Goal: Information Seeking & Learning: Learn about a topic

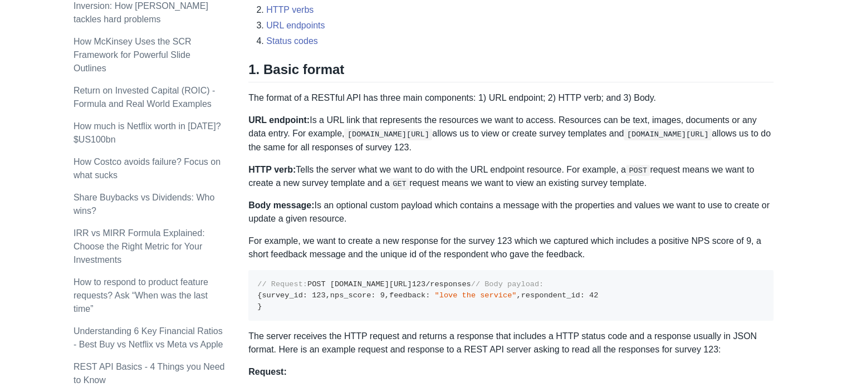
scroll to position [505, 0]
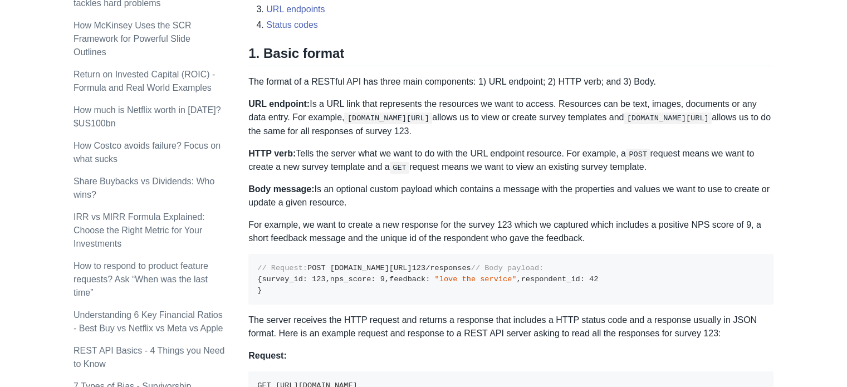
drag, startPoint x: 417, startPoint y: 123, endPoint x: 334, endPoint y: 116, distance: 82.7
click at [334, 116] on p "URL endpoint: Is a URL link that represents the resources we want to access. Re…" at bounding box center [510, 117] width 525 height 40
drag, startPoint x: 334, startPoint y: 116, endPoint x: 418, endPoint y: 120, distance: 83.6
click at [418, 120] on p "URL endpoint: Is a URL link that represents the resources we want to access. Re…" at bounding box center [510, 117] width 525 height 40
click at [402, 121] on code "[DOMAIN_NAME][URL]" at bounding box center [388, 118] width 88 height 11
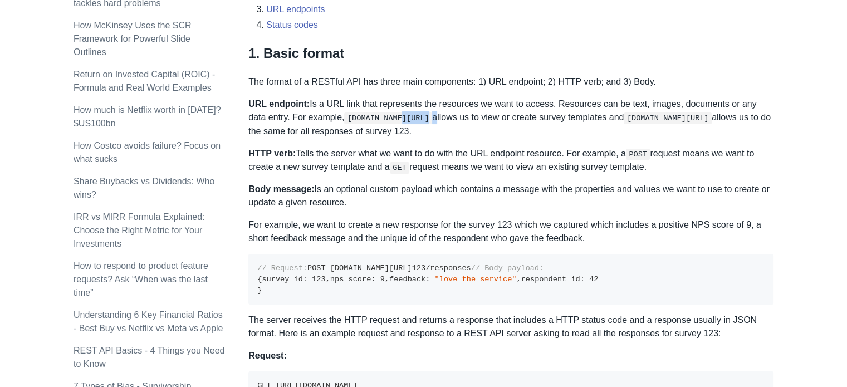
click at [402, 121] on code "[DOMAIN_NAME][URL]" at bounding box center [388, 118] width 88 height 11
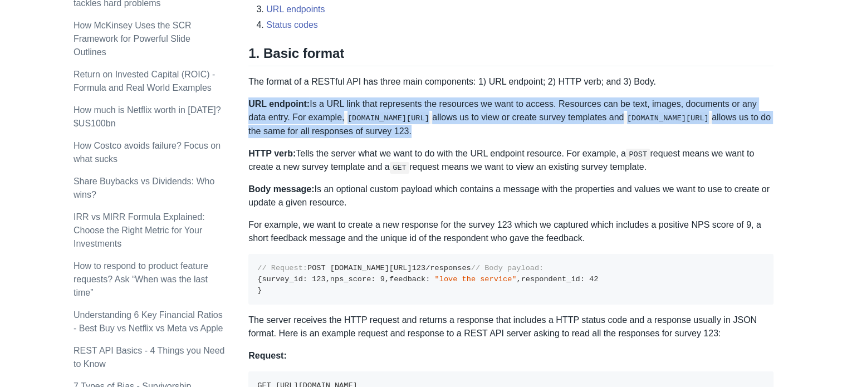
click at [402, 121] on code "[DOMAIN_NAME][URL]" at bounding box center [388, 118] width 88 height 11
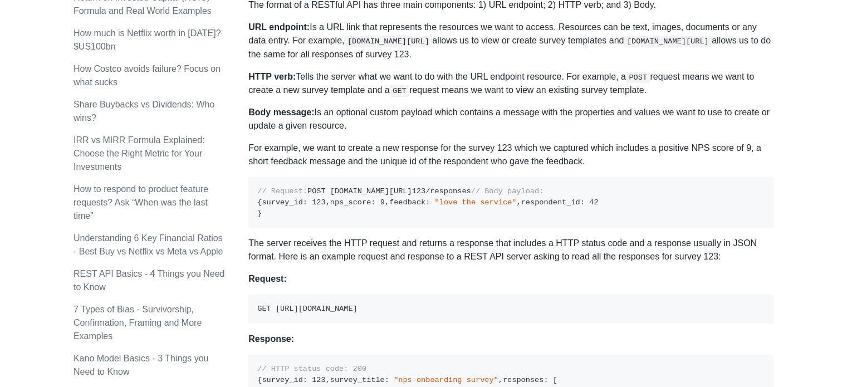
scroll to position [583, 0]
drag, startPoint x: 260, startPoint y: 203, endPoint x: 270, endPoint y: 201, distance: 10.7
click at [270, 201] on code "// Request: POST [DOMAIN_NAME][URL] 123 /responses // Body payload: { survey_id…" at bounding box center [427, 201] width 341 height 30
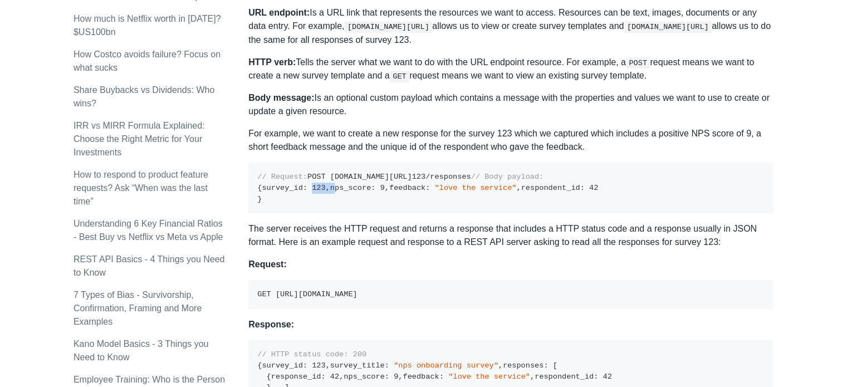
drag, startPoint x: 311, startPoint y: 229, endPoint x: 330, endPoint y: 230, distance: 18.9
click at [330, 203] on code "// Request: POST [DOMAIN_NAME][URL] 123 /responses // Body payload: { survey_id…" at bounding box center [427, 188] width 341 height 30
drag, startPoint x: 308, startPoint y: 241, endPoint x: 316, endPoint y: 242, distance: 9.1
click at [316, 203] on code "// Request: POST [DOMAIN_NAME][URL] 123 /responses // Body payload: { survey_id…" at bounding box center [427, 188] width 341 height 30
drag, startPoint x: 307, startPoint y: 254, endPoint x: 397, endPoint y: 257, distance: 89.7
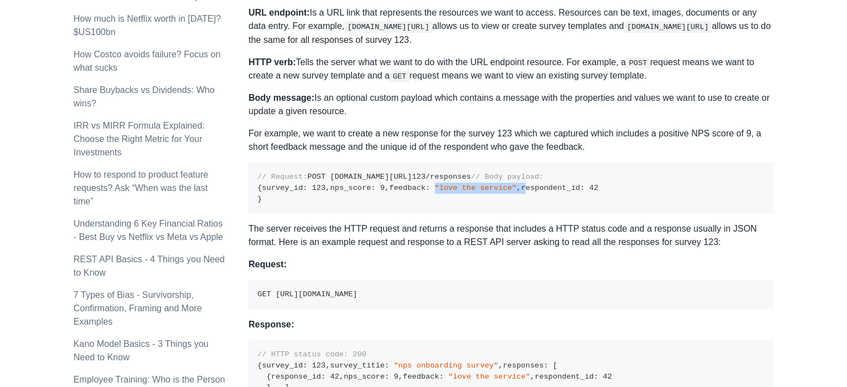
click at [397, 213] on pre "// Request: POST [DOMAIN_NAME][URL] 123 /responses // Body payload: { survey_id…" at bounding box center [510, 188] width 525 height 51
click at [589, 192] on span "42" at bounding box center [593, 188] width 9 height 8
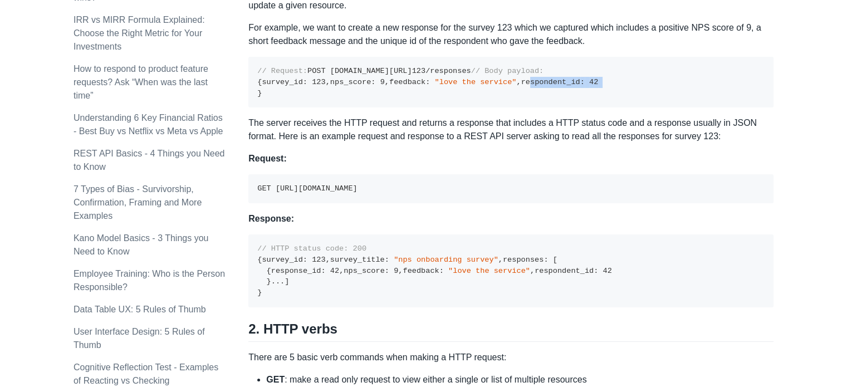
scroll to position [703, 0]
click at [357, 192] on code "GET [URL][DOMAIN_NAME]" at bounding box center [307, 188] width 100 height 8
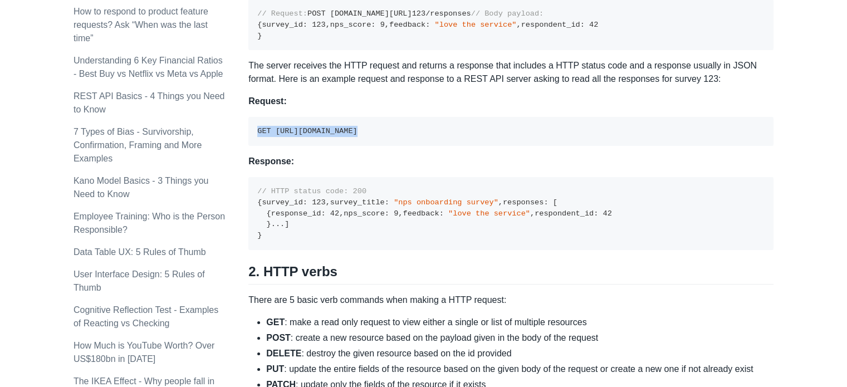
scroll to position [761, 0]
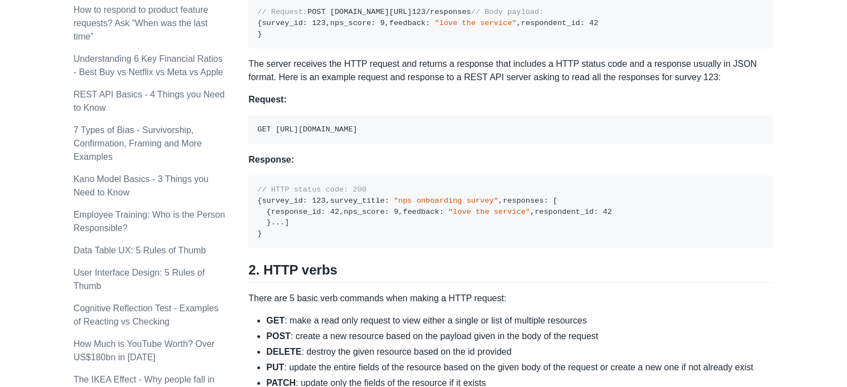
click at [348, 248] on pre "// HTTP status code: 200 { survey_id : 123 , survey_title : "nps onboarding sur…" at bounding box center [510, 211] width 525 height 73
click at [335, 248] on pre "// HTTP status code: 200 { survey_id : 123 , survey_title : "nps onboarding sur…" at bounding box center [510, 211] width 525 height 73
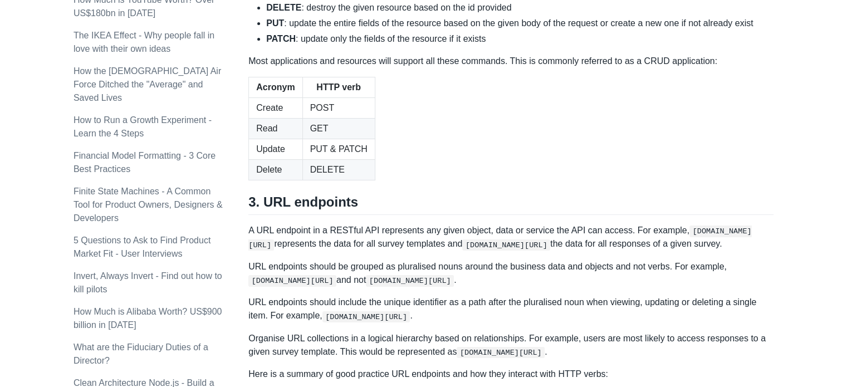
scroll to position [1107, 0]
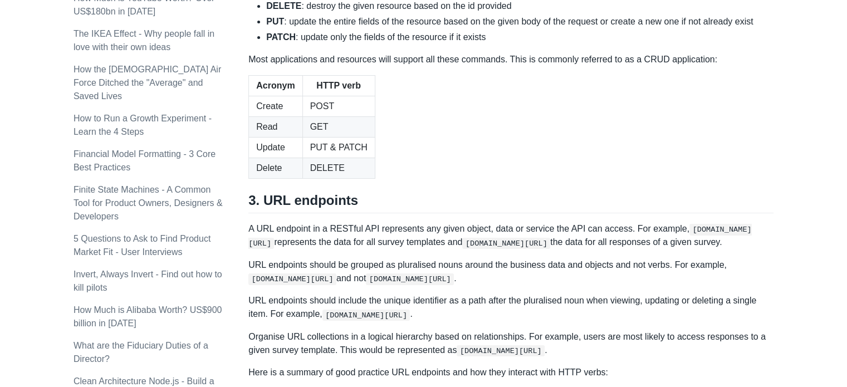
click at [435, 28] on li "PUT : update the entire fields of the resource based on the given body of the r…" at bounding box center [520, 21] width 508 height 13
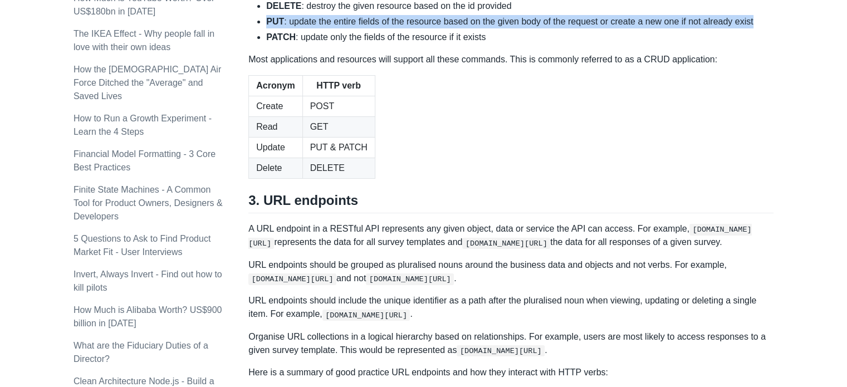
click at [435, 28] on li "PUT : update the entire fields of the resource based on the given body of the r…" at bounding box center [520, 21] width 508 height 13
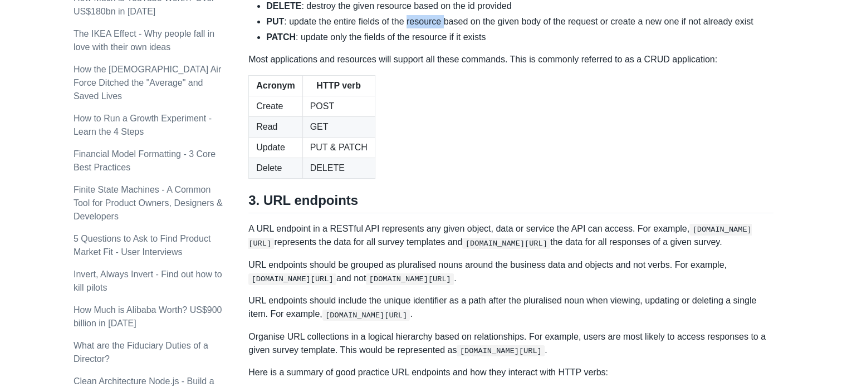
click at [435, 28] on li "PUT : update the entire fields of the resource based on the given body of the r…" at bounding box center [520, 21] width 508 height 13
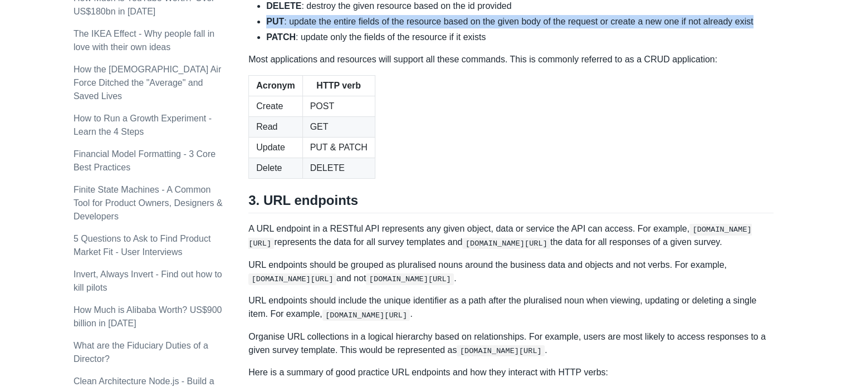
click at [435, 28] on li "PUT : update the entire fields of the resource based on the given body of the r…" at bounding box center [520, 21] width 508 height 13
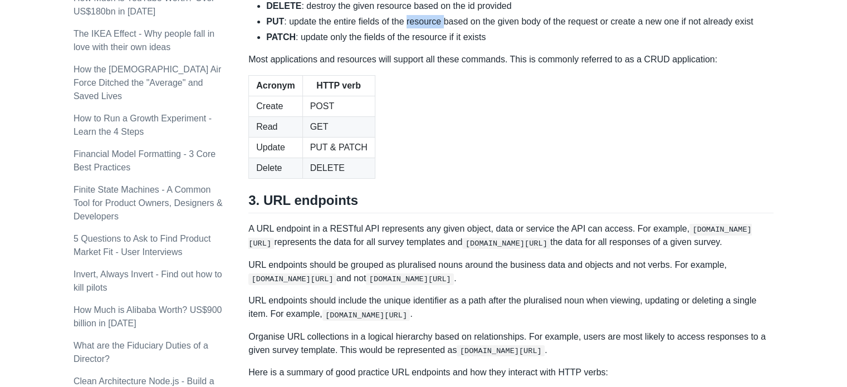
click at [435, 28] on li "PUT : update the entire fields of the resource based on the given body of the r…" at bounding box center [520, 21] width 508 height 13
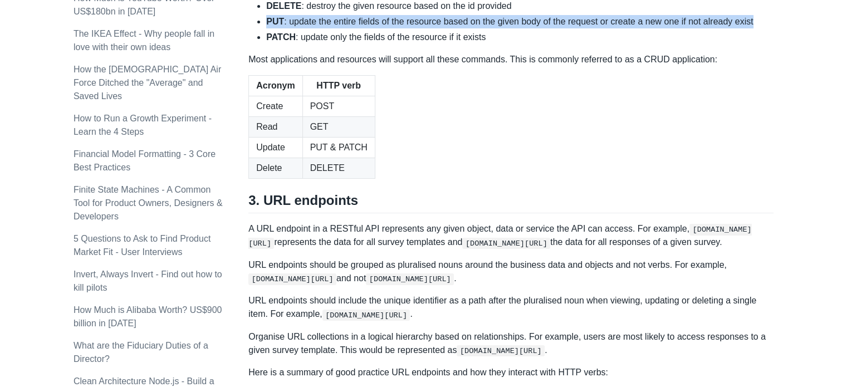
click at [435, 28] on li "PUT : update the entire fields of the resource based on the given body of the r…" at bounding box center [520, 21] width 508 height 13
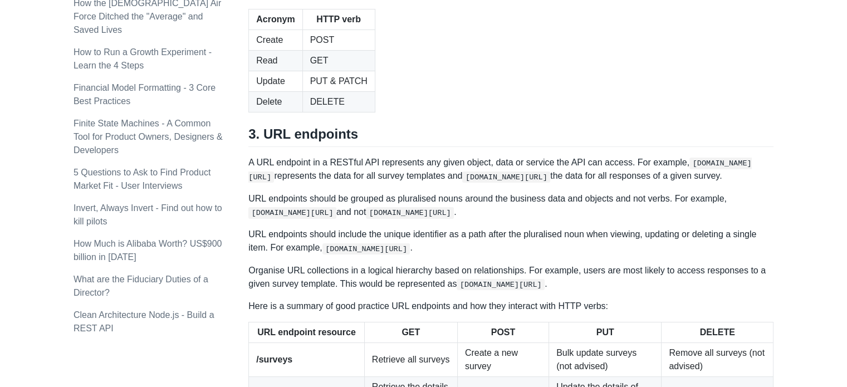
scroll to position [1174, 0]
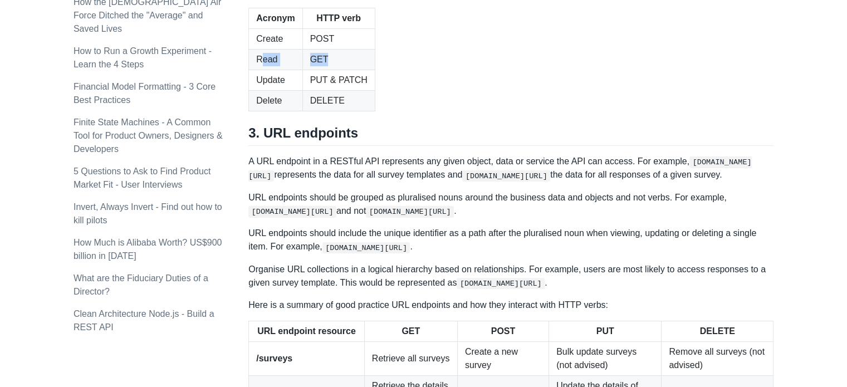
drag, startPoint x: 260, startPoint y: 229, endPoint x: 331, endPoint y: 233, distance: 71.4
click at [331, 70] on tr "Read GET" at bounding box center [312, 59] width 126 height 21
click at [291, 90] on td "Update" at bounding box center [275, 80] width 53 height 21
drag, startPoint x: 266, startPoint y: 257, endPoint x: 365, endPoint y: 260, distance: 99.7
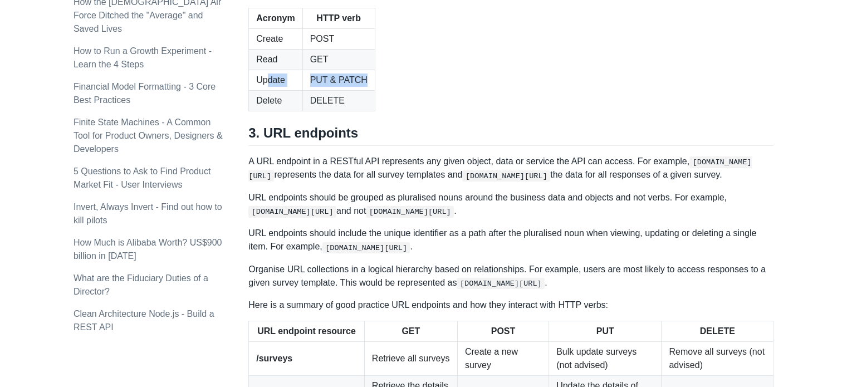
click at [365, 90] on tr "Update PUT & PATCH" at bounding box center [312, 80] width 126 height 21
click at [421, 111] on table "Acronym HTTP verb Create POST Read GET Update PUT & PATCH Delete DELETE" at bounding box center [510, 60] width 525 height 104
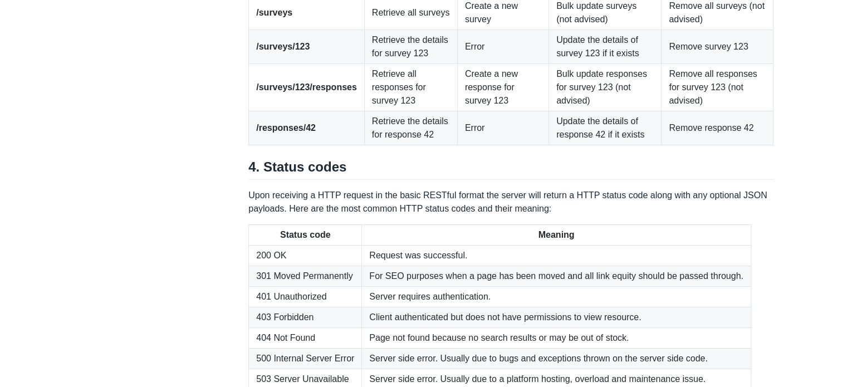
scroll to position [1498, 0]
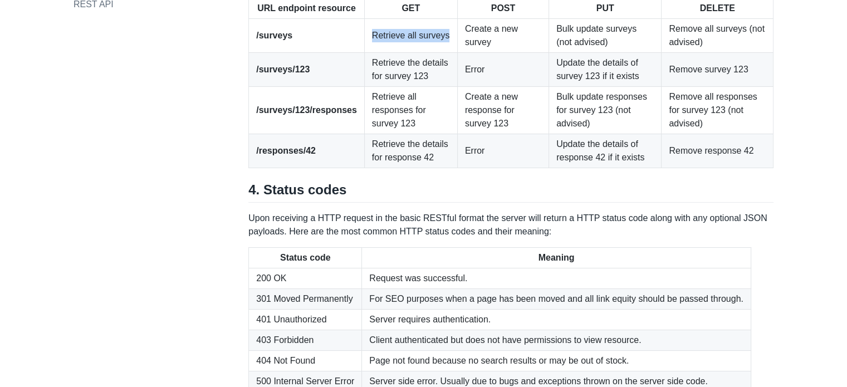
drag, startPoint x: 368, startPoint y: 206, endPoint x: 443, endPoint y: 216, distance: 75.9
click at [443, 53] on td "Retrieve all surveys" at bounding box center [410, 36] width 93 height 34
drag, startPoint x: 468, startPoint y: 200, endPoint x: 505, endPoint y: 210, distance: 38.1
click at [505, 53] on td "Create a new survey" at bounding box center [502, 36] width 91 height 34
drag, startPoint x: 547, startPoint y: 204, endPoint x: 589, endPoint y: 222, distance: 45.7
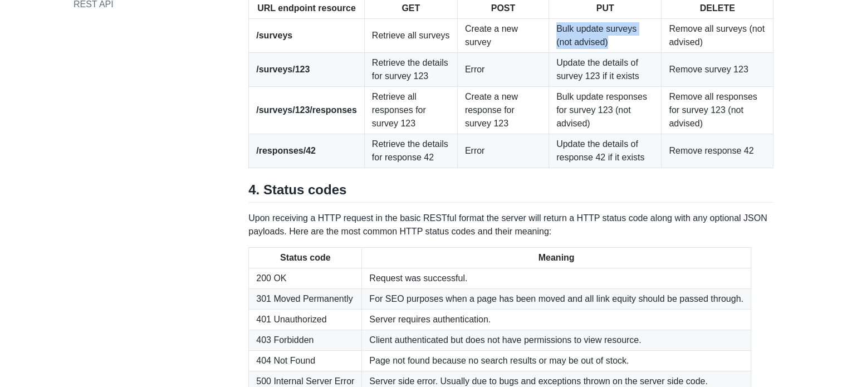
click at [589, 53] on td "Bulk update surveys (not advised)" at bounding box center [605, 36] width 113 height 34
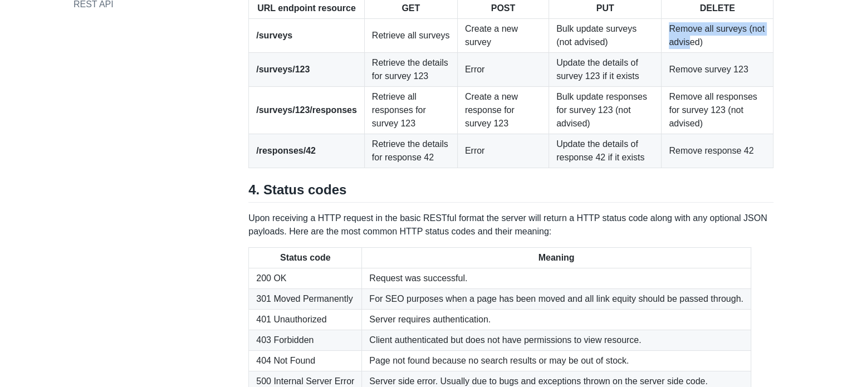
drag, startPoint x: 665, startPoint y: 209, endPoint x: 686, endPoint y: 216, distance: 22.4
click at [686, 53] on td "Remove all surveys (not advised)" at bounding box center [718, 36] width 112 height 34
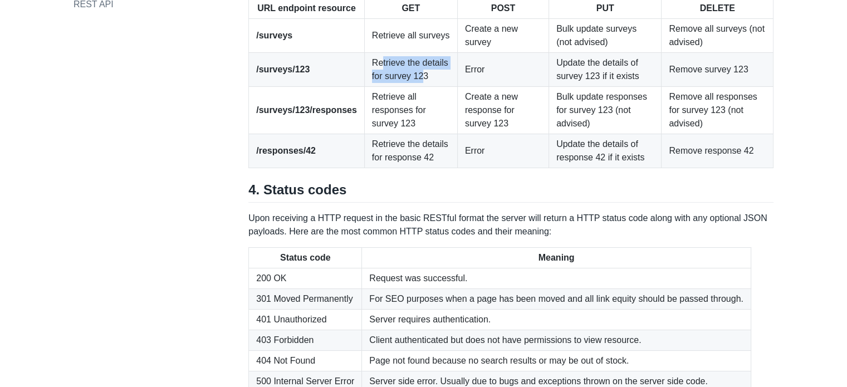
drag, startPoint x: 374, startPoint y: 234, endPoint x: 417, endPoint y: 257, distance: 48.9
click at [417, 87] on td "Retrieve the details for survey 123" at bounding box center [410, 70] width 93 height 34
click at [476, 87] on td "Error" at bounding box center [502, 70] width 91 height 34
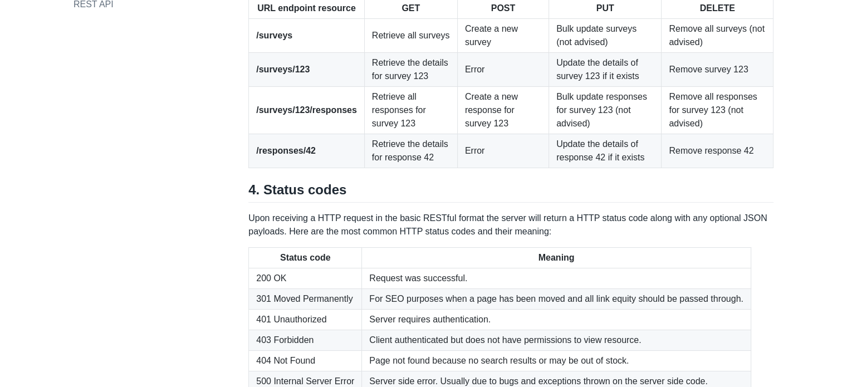
click at [356, 87] on td "/surveys/123" at bounding box center [307, 70] width 116 height 34
drag, startPoint x: 317, startPoint y: 245, endPoint x: 295, endPoint y: 248, distance: 22.0
click at [295, 87] on td "/surveys/123" at bounding box center [307, 70] width 116 height 34
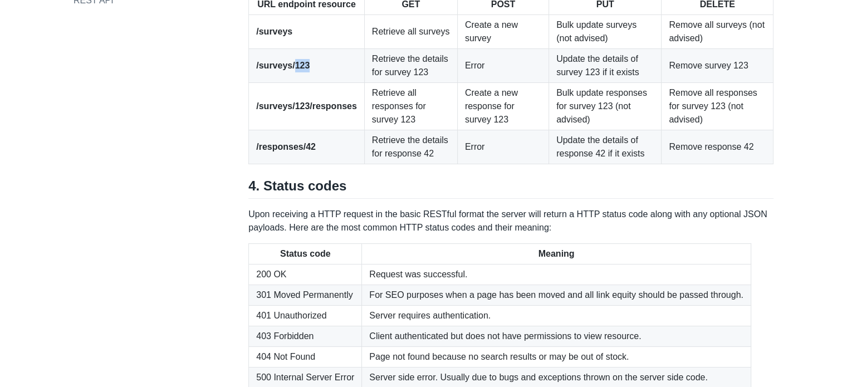
scroll to position [1520, 0]
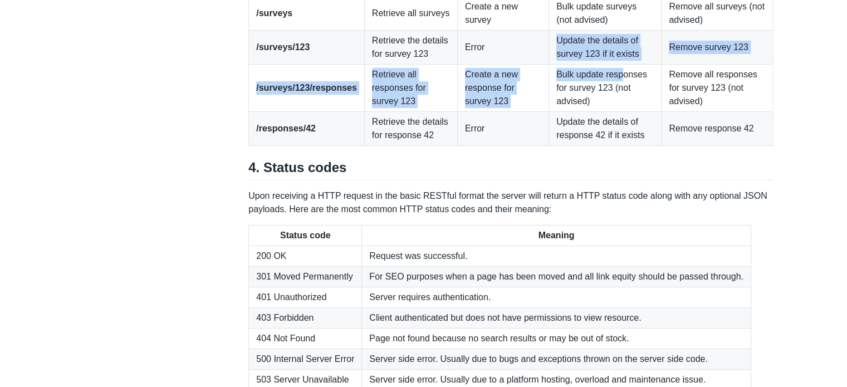
drag, startPoint x: 553, startPoint y: 218, endPoint x: 620, endPoint y: 236, distance: 69.7
click at [620, 65] on td "Update the details of survey 123 if it exists" at bounding box center [605, 48] width 113 height 34
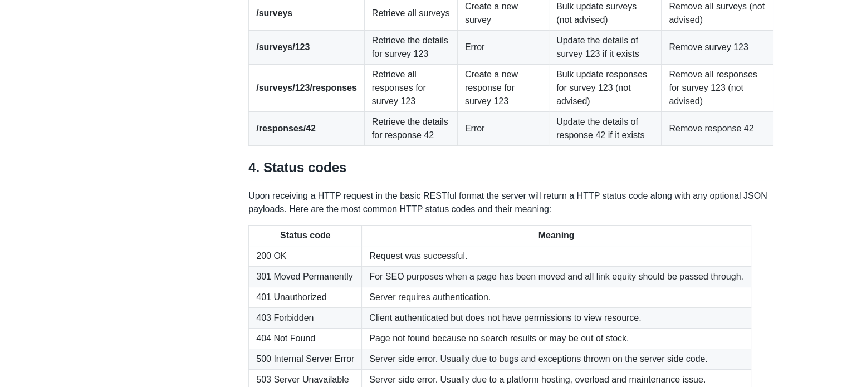
click at [664, 65] on td "Remove survey 123" at bounding box center [718, 48] width 112 height 34
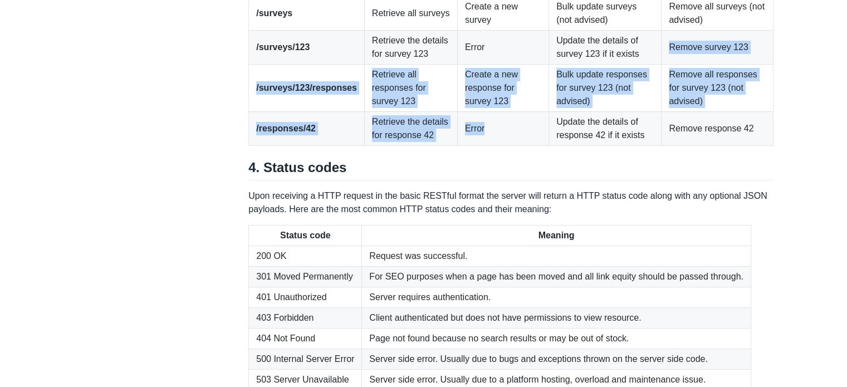
drag, startPoint x: 664, startPoint y: 230, endPoint x: 480, endPoint y: 285, distance: 191.8
click at [480, 146] on tbody "/surveys Retrieve all surveys Create a new survey Bulk update surveys (not advi…" at bounding box center [511, 71] width 525 height 149
click at [488, 112] on td "Create a new response for survey 123" at bounding box center [502, 88] width 91 height 47
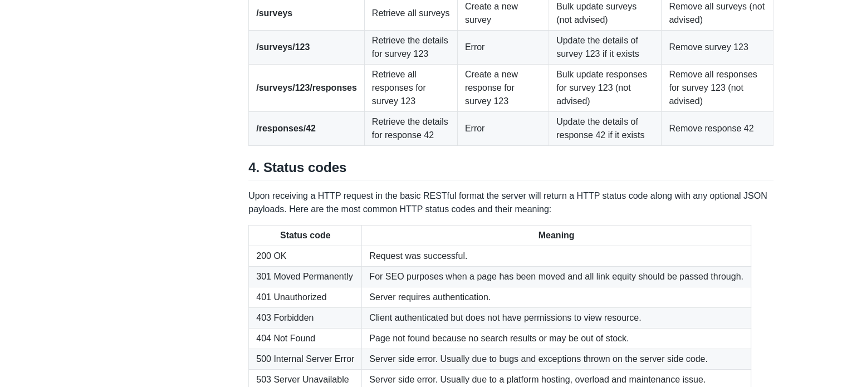
click at [488, 112] on td "Create a new response for survey 123" at bounding box center [502, 88] width 91 height 47
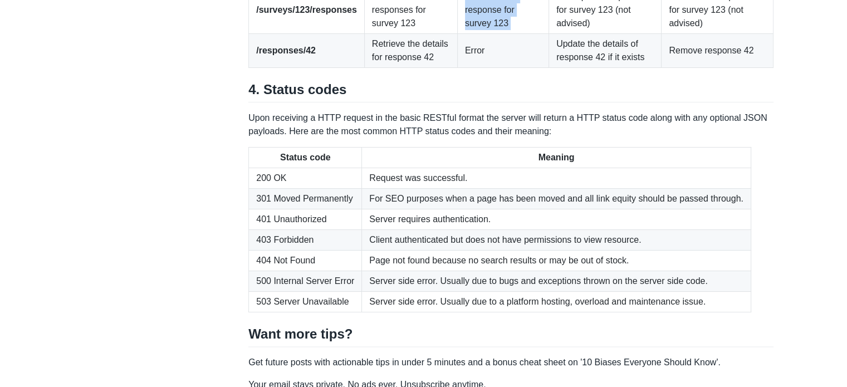
scroll to position [1604, 0]
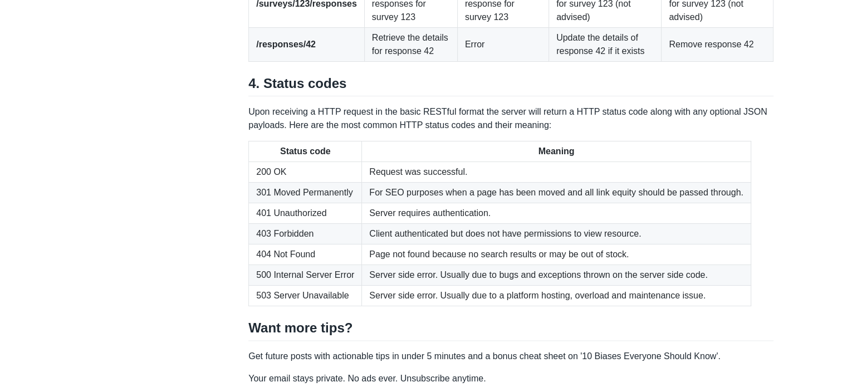
click at [409, 62] on td "Retrieve the details for response 42" at bounding box center [410, 45] width 93 height 34
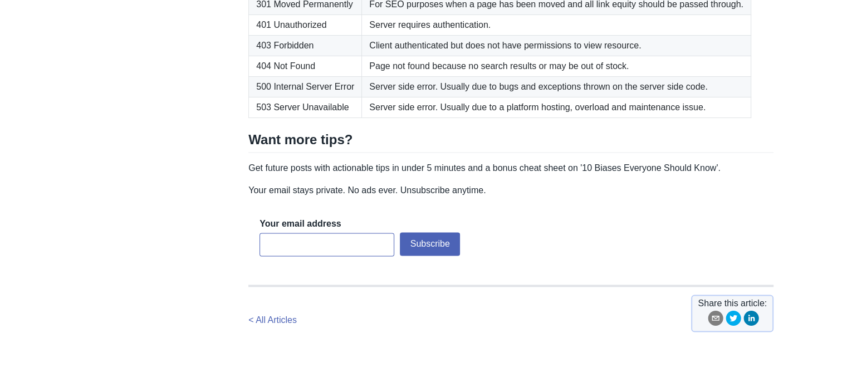
scroll to position [1794, 0]
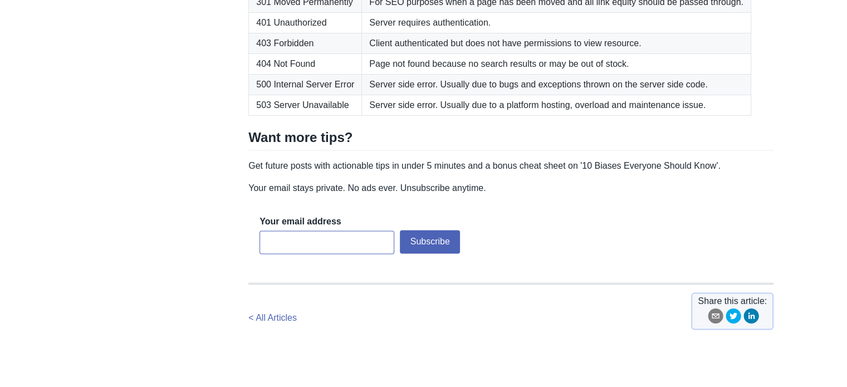
drag, startPoint x: 274, startPoint y: 148, endPoint x: 246, endPoint y: 153, distance: 27.7
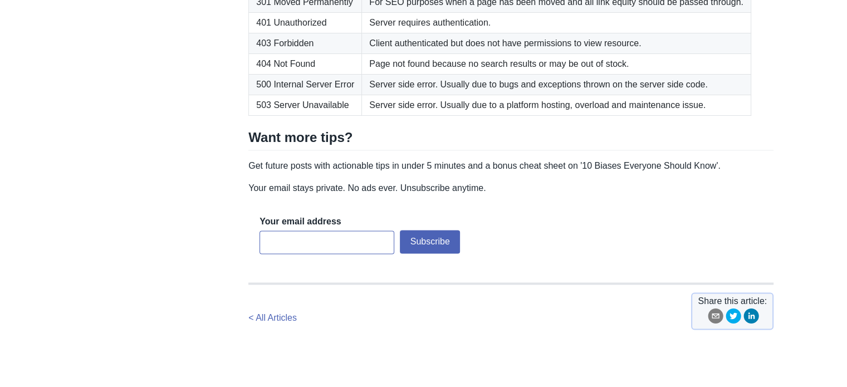
drag, startPoint x: 251, startPoint y: 233, endPoint x: 329, endPoint y: 247, distance: 79.7
click at [329, 116] on tbody "200 OK Request was successful. 301 Moved Permanently For SEO purposes when a pa…" at bounding box center [500, 44] width 503 height 144
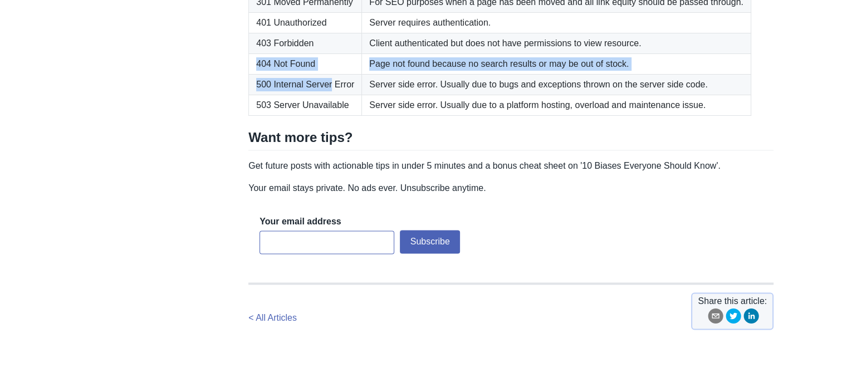
click at [326, 75] on td "404 Not Found" at bounding box center [305, 64] width 113 height 21
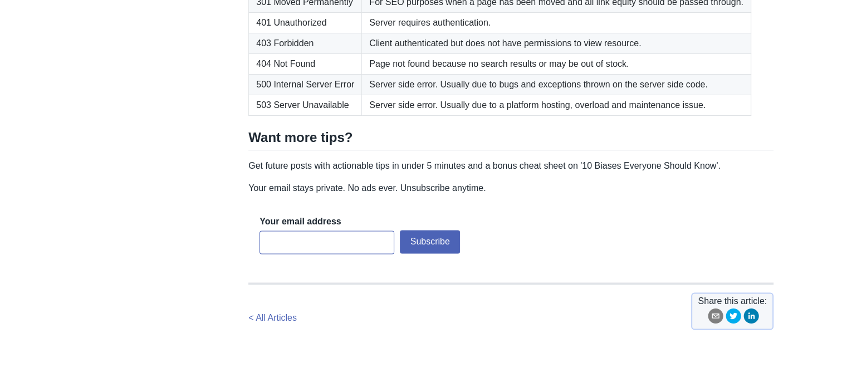
click at [326, 75] on td "404 Not Found" at bounding box center [305, 64] width 113 height 21
drag, startPoint x: 251, startPoint y: 217, endPoint x: 315, endPoint y: 221, distance: 64.2
click at [315, 54] on td "403 Forbidden" at bounding box center [305, 43] width 113 height 21
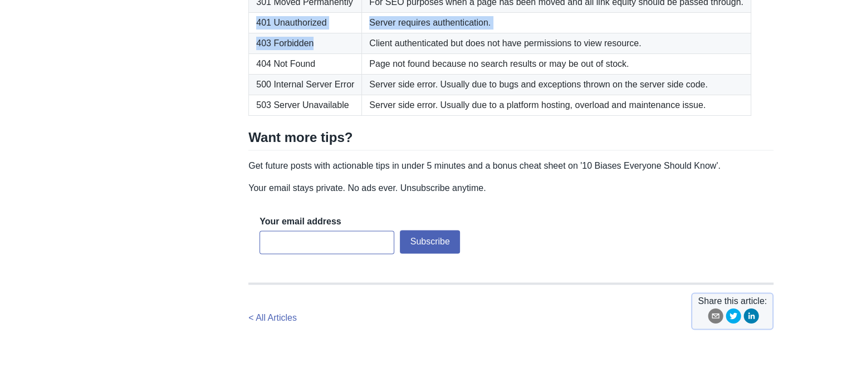
drag, startPoint x: 254, startPoint y: 200, endPoint x: 335, endPoint y: 211, distance: 82.0
click at [335, 116] on tbody "200 OK Request was successful. 301 Moved Permanently For SEO purposes when a pa…" at bounding box center [500, 44] width 503 height 144
click at [342, 33] on td "401 Unauthorized" at bounding box center [305, 23] width 113 height 21
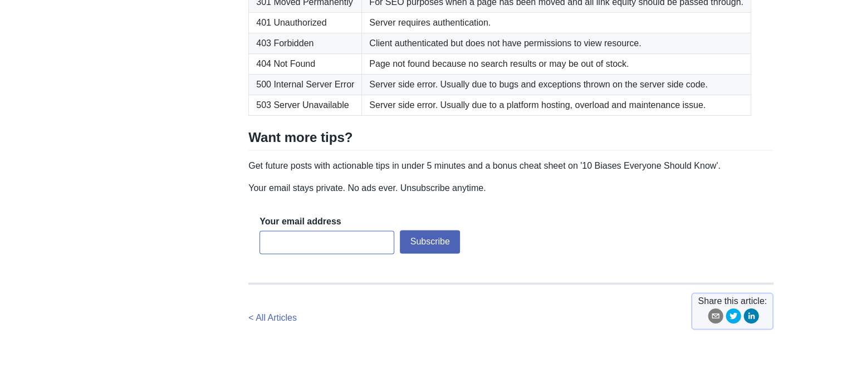
click at [342, 33] on td "401 Unauthorized" at bounding box center [305, 23] width 113 height 21
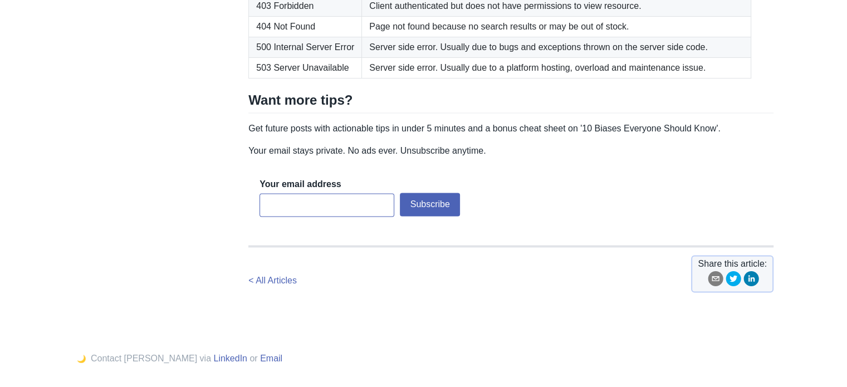
scroll to position [1833, 0]
click at [292, 57] on td "500 Internal Server Error" at bounding box center [305, 46] width 113 height 21
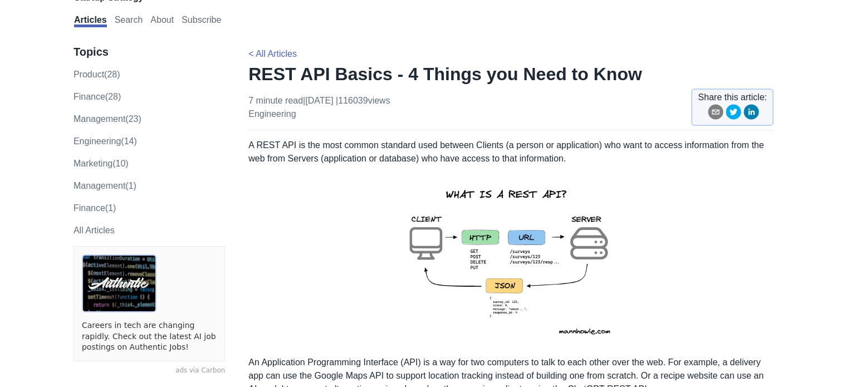
scroll to position [37, 0]
